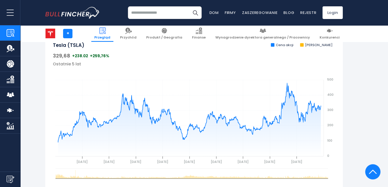
scroll to position [171, 0]
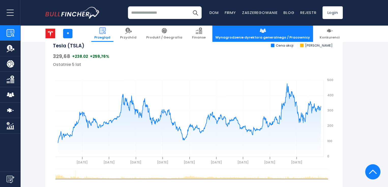
click at [287, 27] on link "Wynagrodzenie dyrektora generalnego / Pracownicy" at bounding box center [262, 33] width 101 height 17
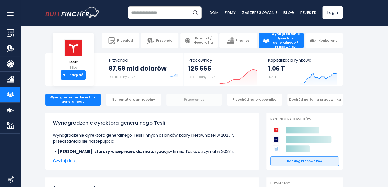
click at [199, 97] on div "Pracownicy" at bounding box center [193, 100] width 55 height 12
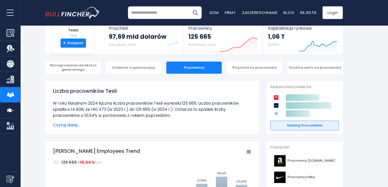
scroll to position [35, 0]
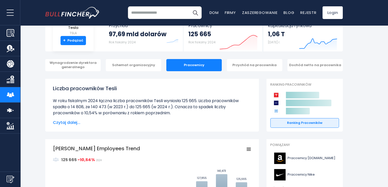
click at [62, 121] on font "Czytaj dalej..." at bounding box center [66, 123] width 27 height 6
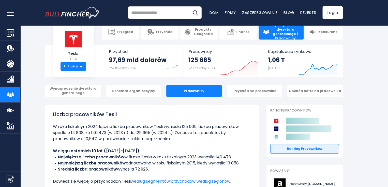
scroll to position [0, 0]
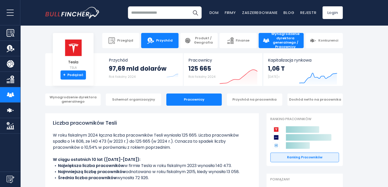
click at [175, 37] on link "Przychód" at bounding box center [159, 40] width 37 height 15
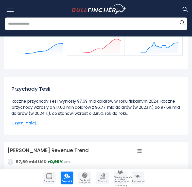
scroll to position [61, 0]
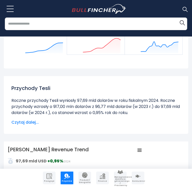
click at [32, 120] on font "Czytaj dalej..." at bounding box center [24, 123] width 27 height 6
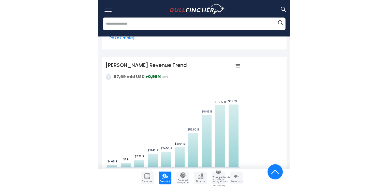
scroll to position [279, 0]
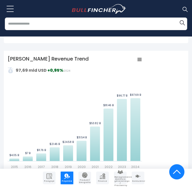
click at [141, 58] on icon "Trend przychodów Tesli" at bounding box center [140, 59] width 4 height 3
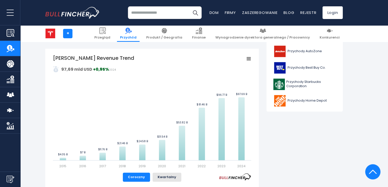
scroll to position [220, 0]
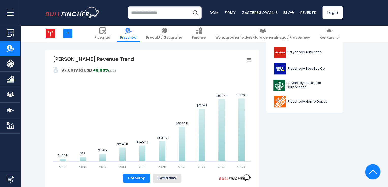
click at [249, 60] on icon "Trend przychodów Tesli" at bounding box center [249, 60] width 4 height 3
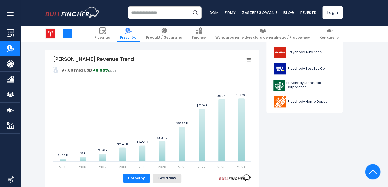
scroll to position [291, 0]
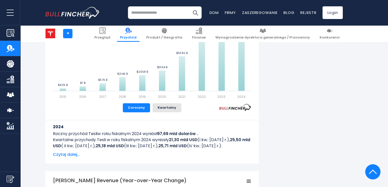
click at [63, 154] on font "Czytaj dalej..." at bounding box center [66, 155] width 27 height 6
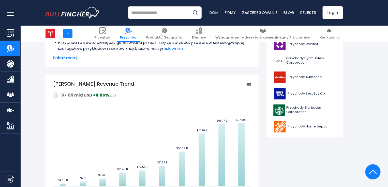
scroll to position [226, 0]
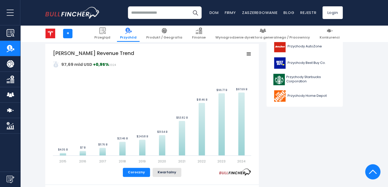
click at [248, 55] on icon "Trend przychodów Tesli" at bounding box center [249, 54] width 4 height 3
click at [168, 175] on button "Kwartalny" at bounding box center [166, 172] width 29 height 9
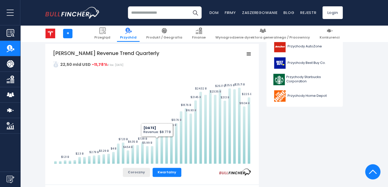
click at [135, 176] on button "Coroczny" at bounding box center [136, 172] width 27 height 9
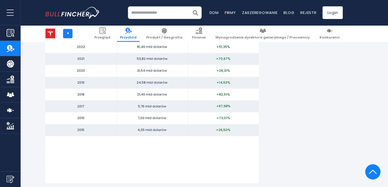
scroll to position [973, 0]
click at [242, 135] on td "+26,50%" at bounding box center [222, 129] width 71 height 12
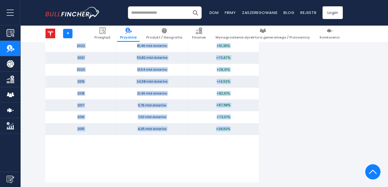
drag, startPoint x: 233, startPoint y: 166, endPoint x: 56, endPoint y: 55, distance: 208.8
click at [56, 55] on tbody "Okres Przychód Zmiana rok do roku 2024 97,69 mld dolarów +0,95% 2023 96,77 mld …" at bounding box center [151, 69] width 213 height 131
copy tbody "2024 97,69 mld dolarów +0,95% 2023 96,77 mld dolarów +18,80% 2022 81,46 mld dol…"
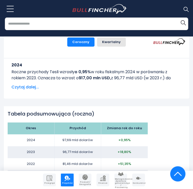
click at [142, 87] on div "Przychody Tesli Roczne przychody Tesli wyniosły 97,69 mld dolarów w roku fiskal…" at bounding box center [96, 145] width 185 height 1929
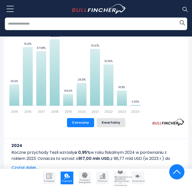
scroll to position [920, 0]
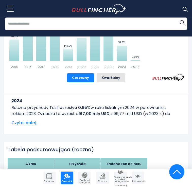
click at [33, 120] on font "Czytaj dalej..." at bounding box center [24, 123] width 27 height 6
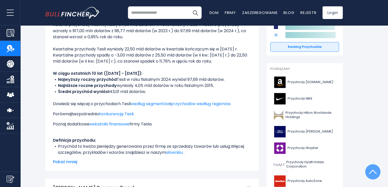
scroll to position [0, 0]
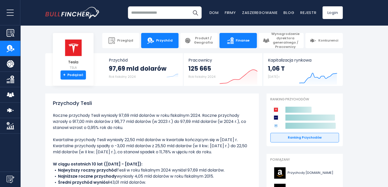
click at [240, 38] on font "Finanse" at bounding box center [242, 40] width 14 height 5
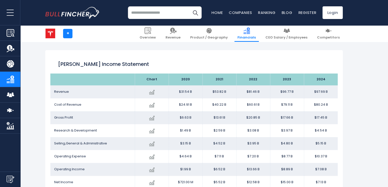
scroll to position [65, 0]
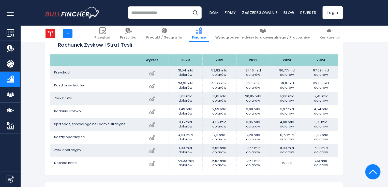
scroll to position [288, 0]
click at [259, 135] on font "7,20 mld dolarów" at bounding box center [253, 137] width 14 height 9
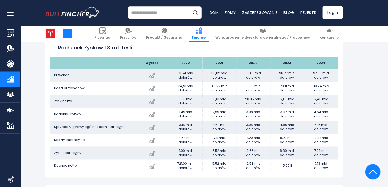
scroll to position [284, 0]
drag, startPoint x: 337, startPoint y: 173, endPoint x: 42, endPoint y: 54, distance: 317.8
copy div "Rachunek zysków i strat Tesli"
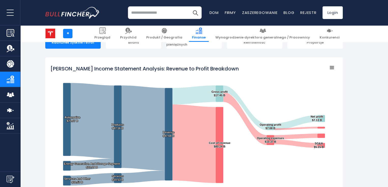
scroll to position [139, 0]
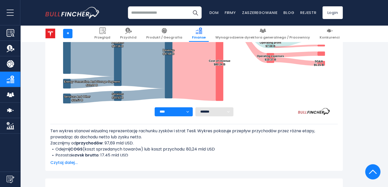
click at [58, 162] on font "Czytaj dalej..." at bounding box center [63, 163] width 27 height 6
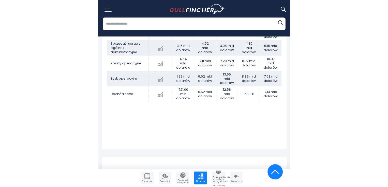
scroll to position [12, 0]
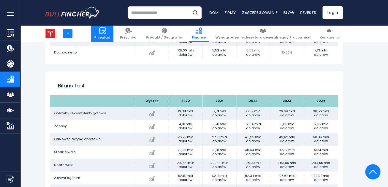
click at [110, 36] on font "Przegląd" at bounding box center [102, 37] width 16 height 5
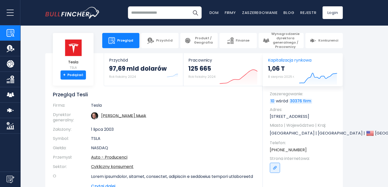
click at [296, 63] on font "Kapitalizacja rynkowa" at bounding box center [289, 60] width 43 height 6
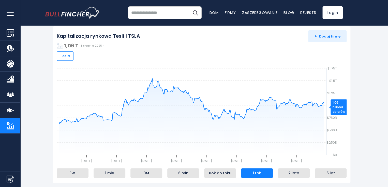
scroll to position [65, 0]
click at [326, 178] on li "5 lat" at bounding box center [330, 174] width 32 height 10
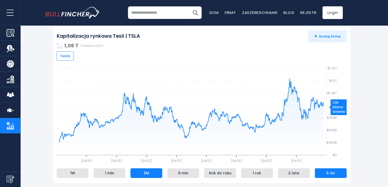
click at [150, 174] on li "3M" at bounding box center [146, 174] width 32 height 10
